Goal: Task Accomplishment & Management: Complete application form

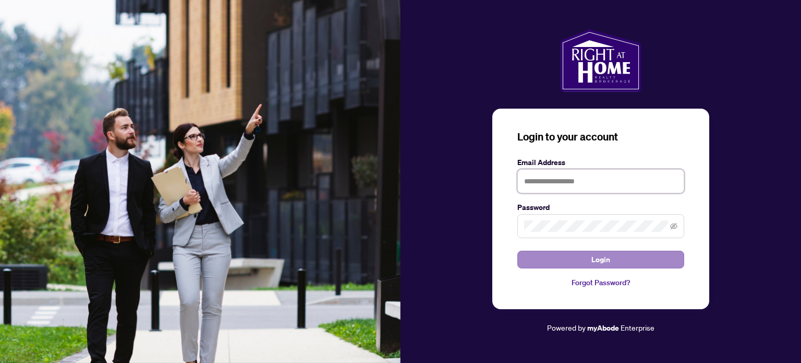
type input "**********"
click at [580, 264] on button "Login" at bounding box center [600, 259] width 167 height 18
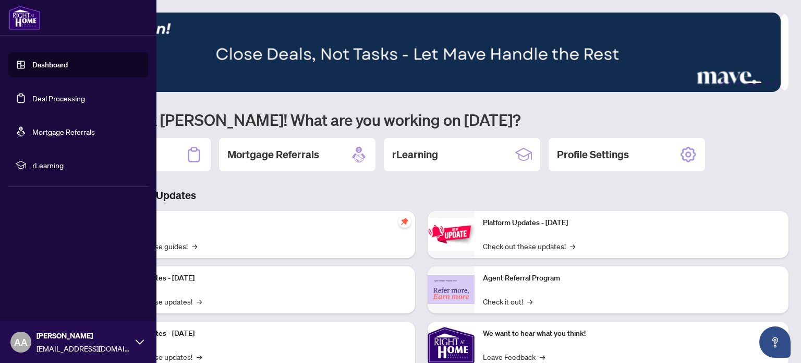
click at [82, 93] on link "Deal Processing" at bounding box center [58, 97] width 53 height 9
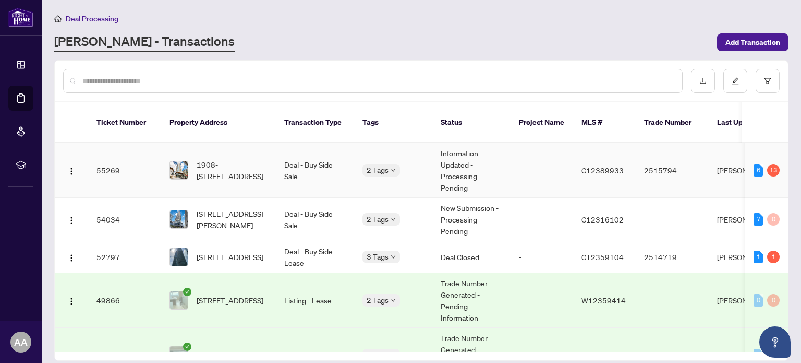
click at [309, 144] on td "Deal - Buy Side Sale" at bounding box center [315, 170] width 78 height 55
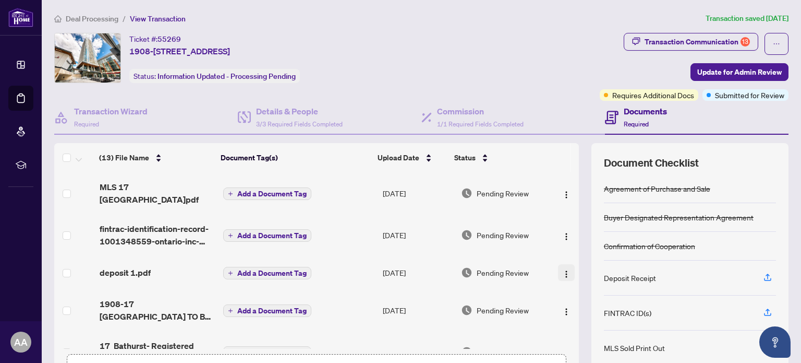
drag, startPoint x: 572, startPoint y: 196, endPoint x: 548, endPoint y: 262, distance: 70.8
click at [548, 262] on div "(13) File Name Document Tag(s) Upload Date Status (13) File Name Document Tag(s…" at bounding box center [421, 271] width 734 height 256
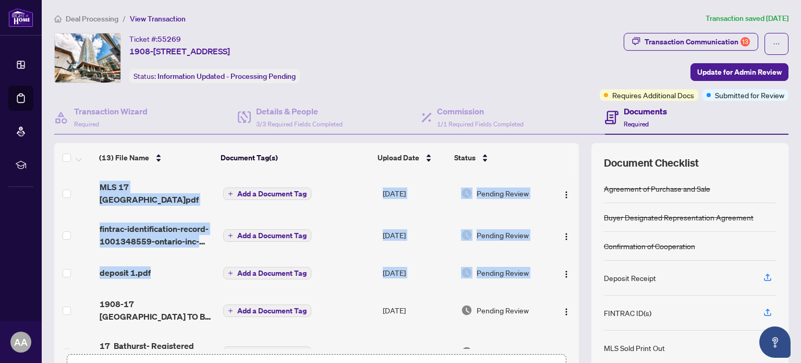
click at [574, 260] on div "(13) File Name Document Tag(s) Upload Date Status (13) File Name Document Tag(s…" at bounding box center [421, 271] width 734 height 256
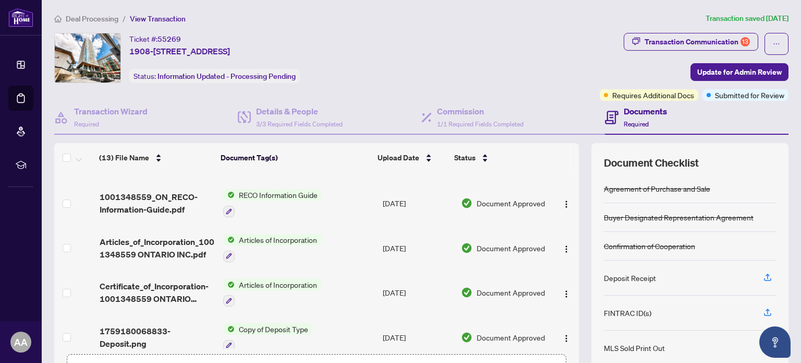
scroll to position [73, 0]
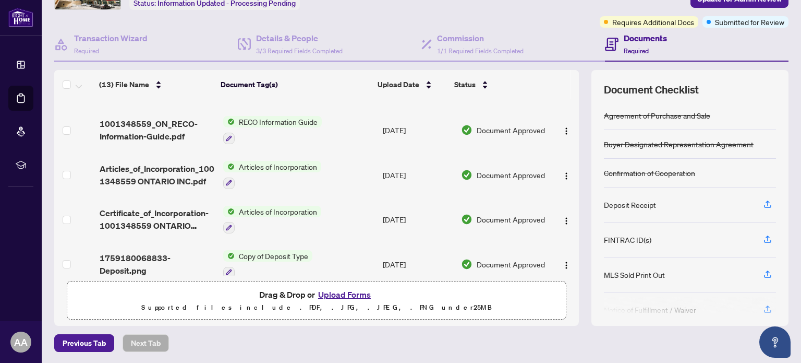
click at [340, 294] on button "Upload Forms" at bounding box center [344, 294] width 59 height 14
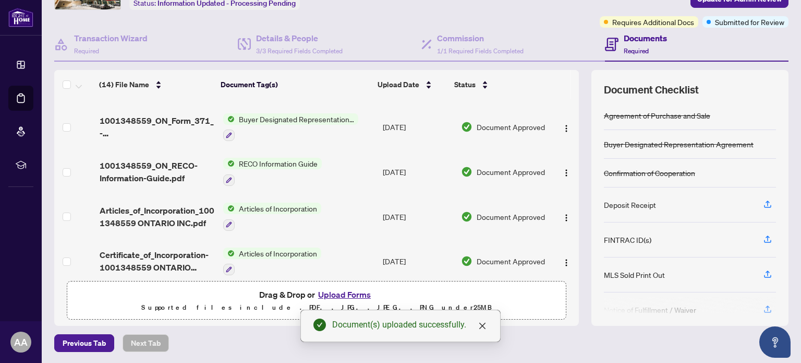
click at [342, 291] on button "Upload Forms" at bounding box center [344, 294] width 59 height 14
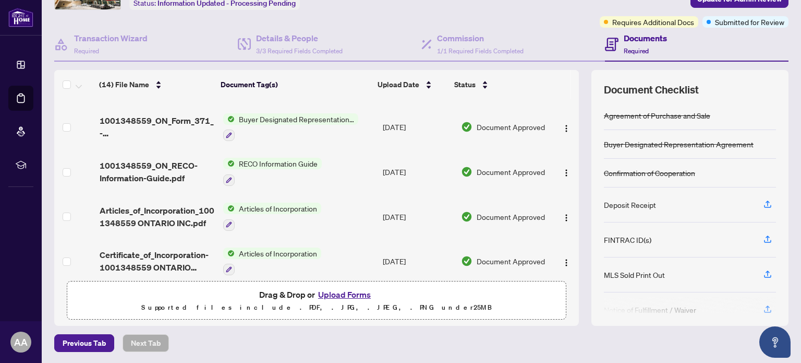
click at [339, 290] on button "Upload Forms" at bounding box center [344, 294] width 59 height 14
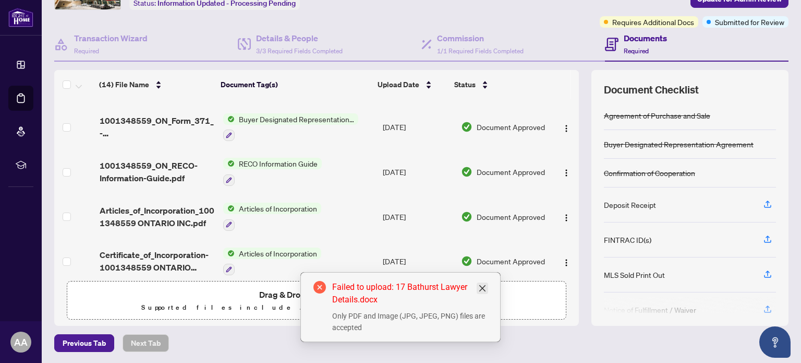
click at [484, 289] on icon "close" at bounding box center [482, 288] width 6 height 6
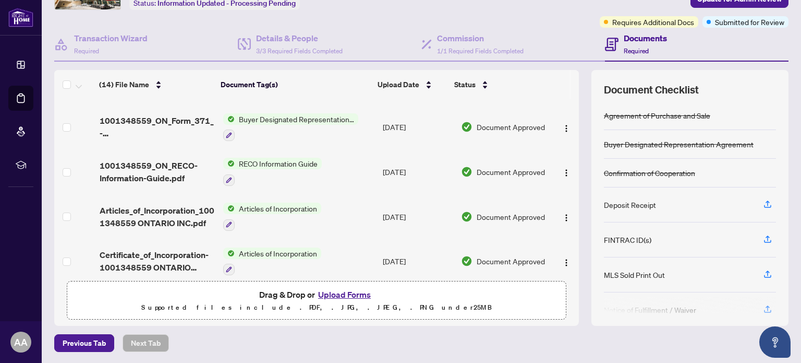
click at [348, 290] on button "Upload Forms" at bounding box center [344, 294] width 59 height 14
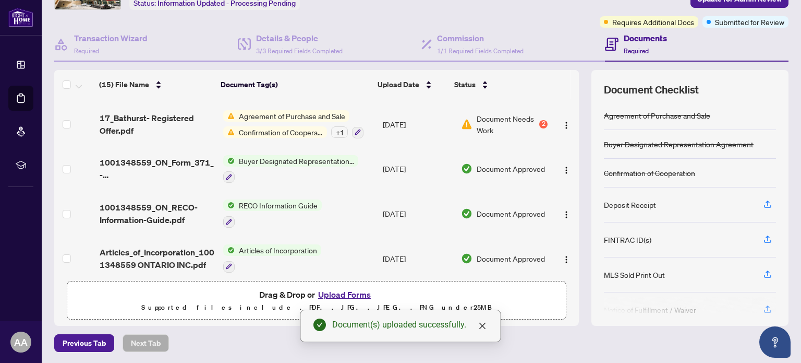
click at [344, 290] on button "Upload Forms" at bounding box center [344, 294] width 59 height 14
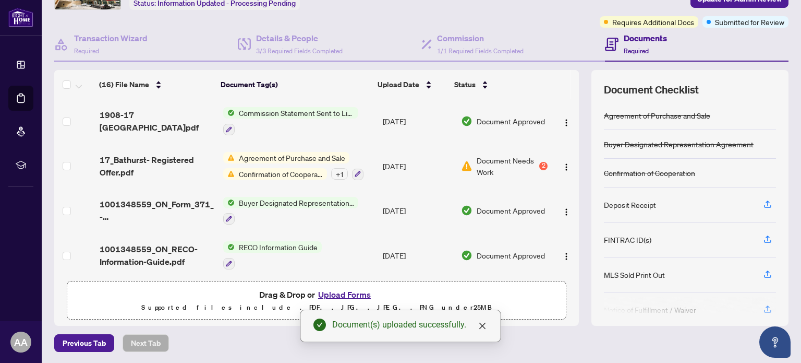
scroll to position [0, 0]
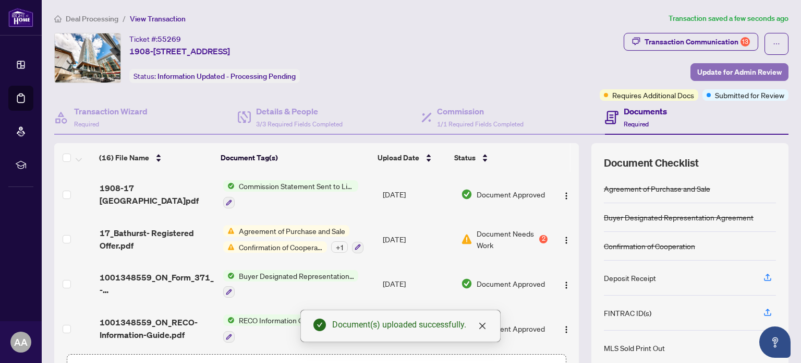
click at [717, 71] on span "Update for Admin Review" at bounding box center [739, 72] width 85 height 17
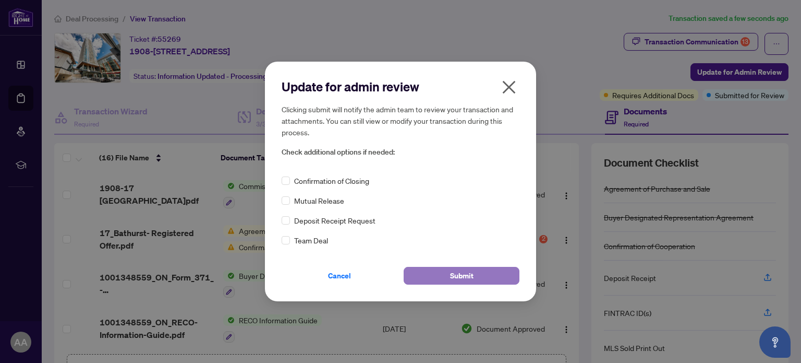
click at [486, 274] on button "Submit" at bounding box center [462, 276] width 116 height 18
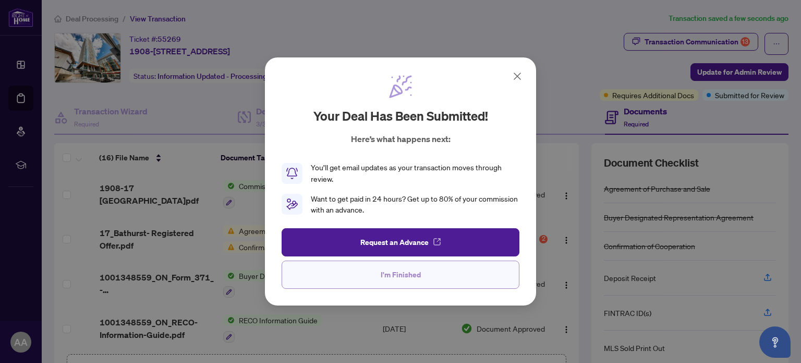
click at [404, 271] on span "I'm Finished" at bounding box center [401, 274] width 40 height 17
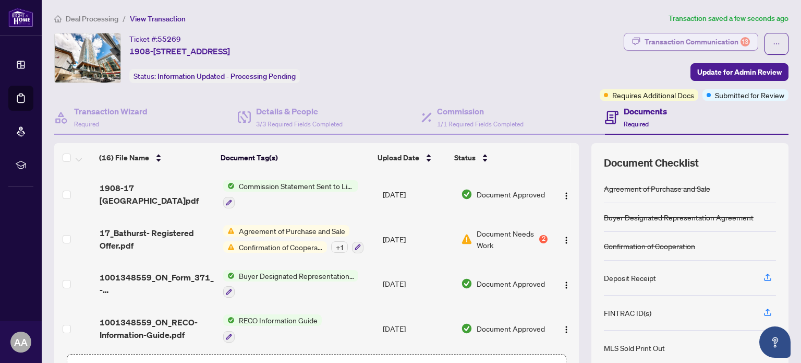
click at [700, 41] on div "Transaction Communication 13" at bounding box center [697, 41] width 105 height 17
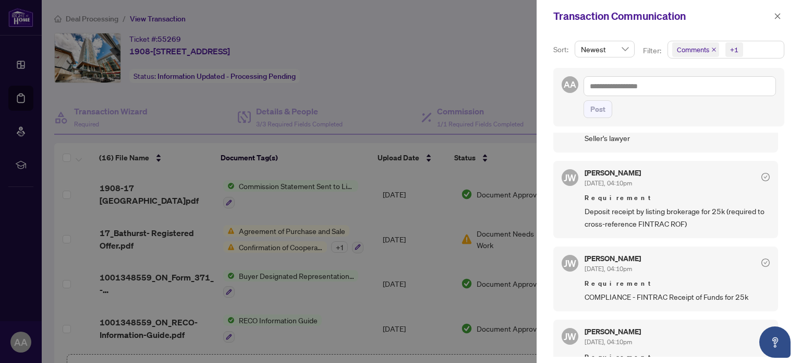
scroll to position [248, 0]
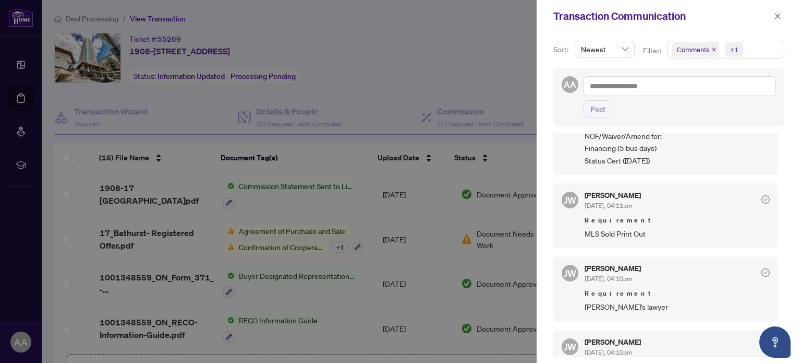
click at [435, 25] on div at bounding box center [400, 181] width 801 height 363
click at [776, 13] on icon "close" at bounding box center [777, 16] width 7 height 7
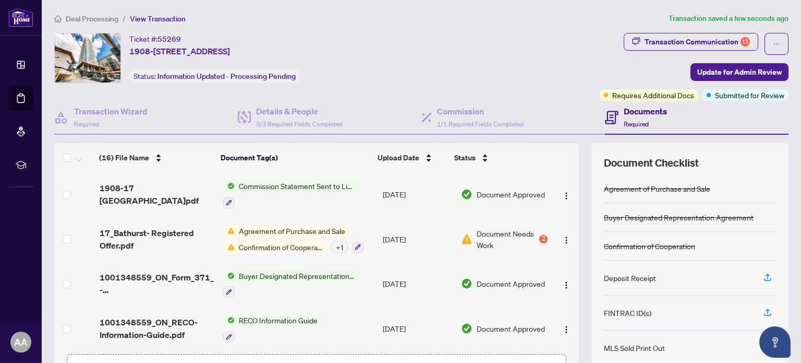
scroll to position [73, 0]
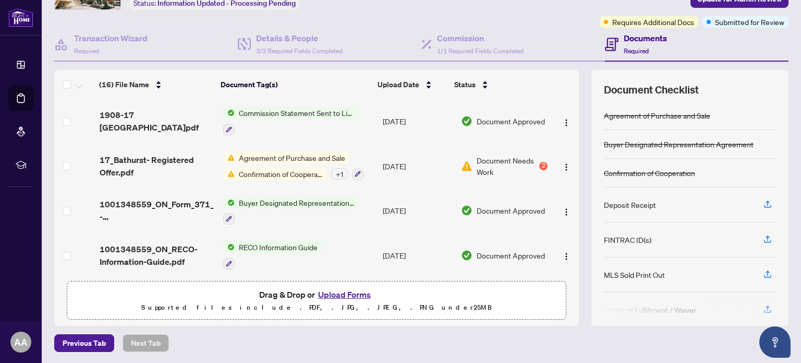
click at [347, 296] on button "Upload Forms" at bounding box center [344, 294] width 59 height 14
